Goal: Navigation & Orientation: Find specific page/section

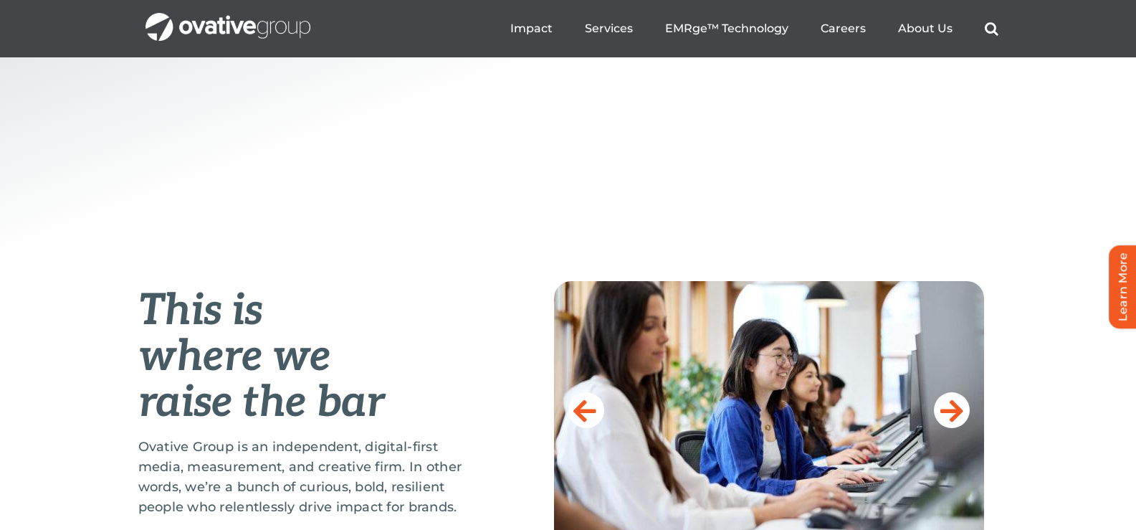
scroll to position [385, 0]
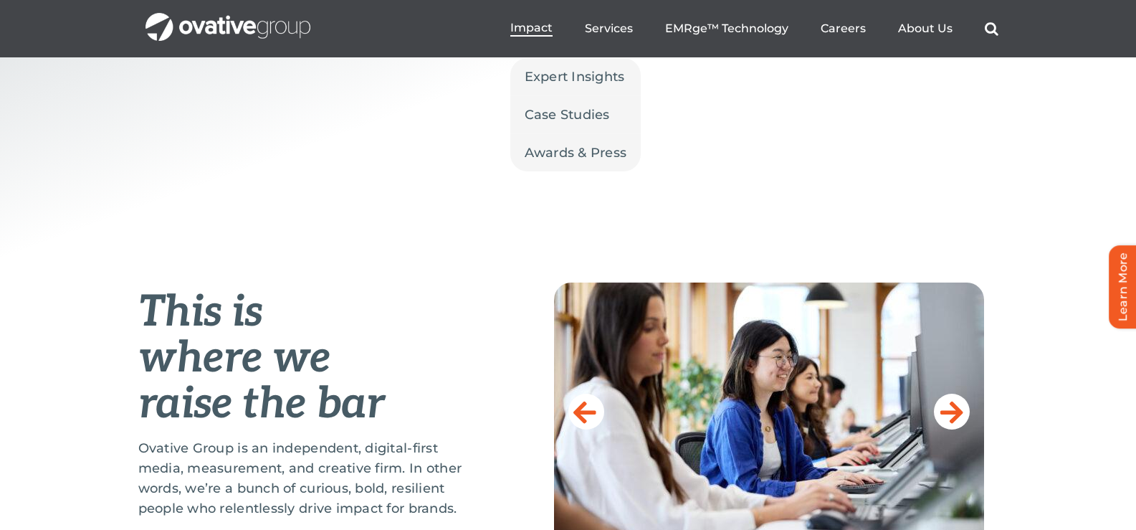
click at [535, 31] on span "Impact" at bounding box center [532, 28] width 42 height 14
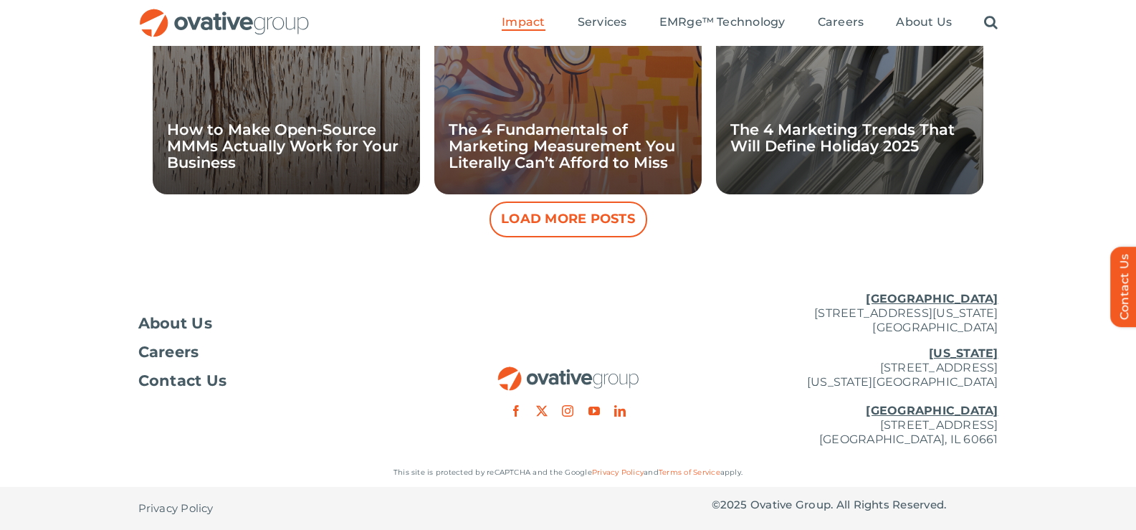
scroll to position [1542, 0]
